Goal: Transaction & Acquisition: Purchase product/service

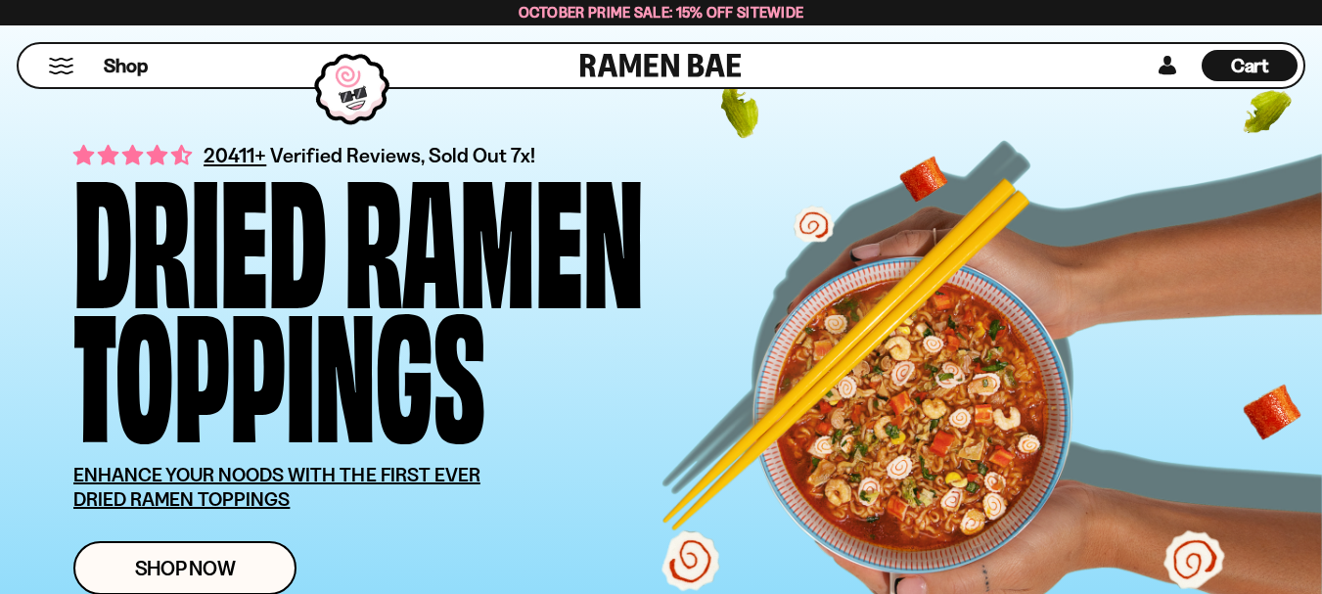
scroll to position [196, 0]
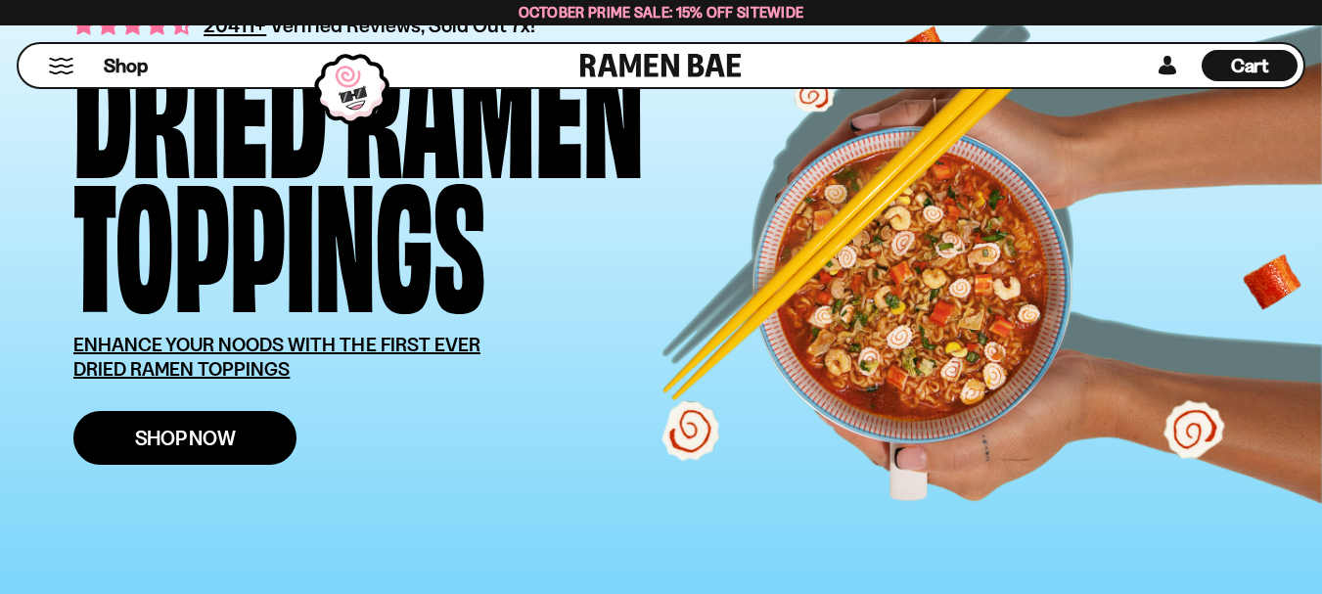
click at [160, 438] on span "Shop Now" at bounding box center [185, 438] width 101 height 21
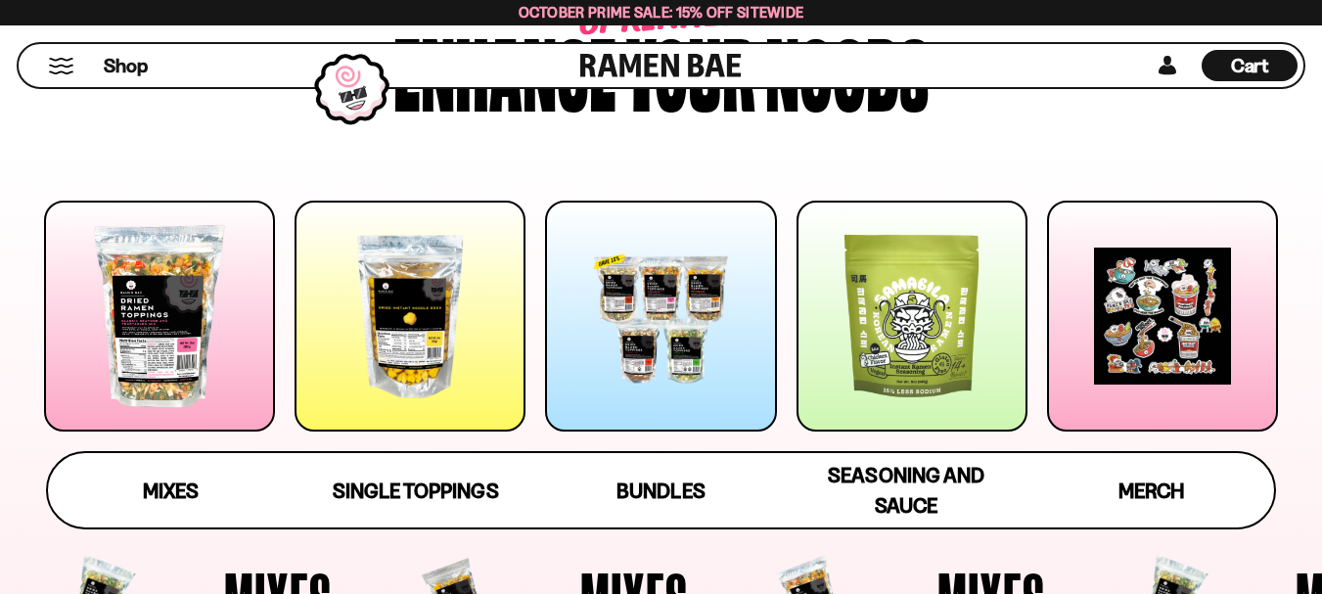
scroll to position [196, 0]
click at [668, 498] on span "Bundles" at bounding box center [660, 492] width 88 height 27
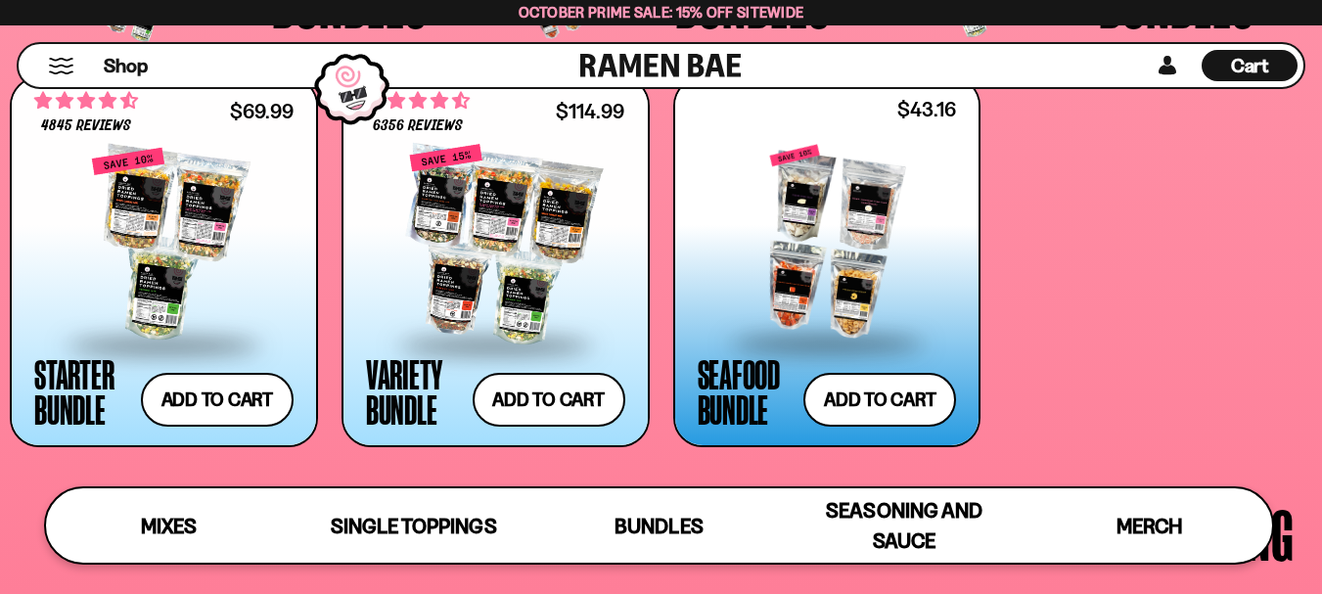
scroll to position [3785, 0]
